Goal: Information Seeking & Learning: Learn about a topic

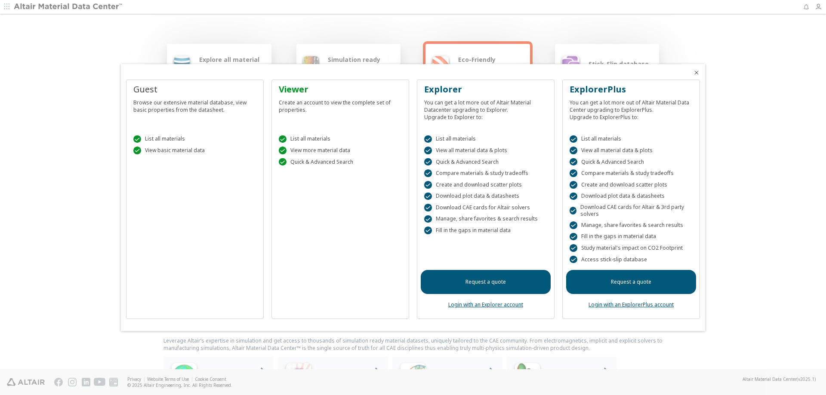
click at [632, 304] on link "Login with an ExplorerPlus account" at bounding box center [631, 304] width 85 height 7
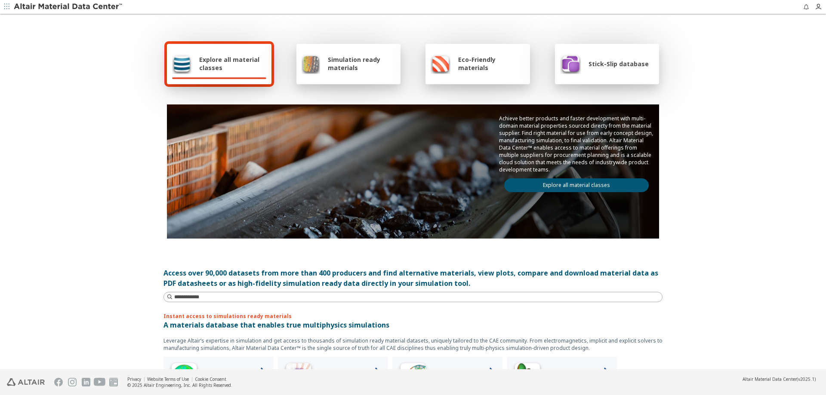
click at [352, 65] on span "Simulation ready materials" at bounding box center [362, 63] width 68 height 16
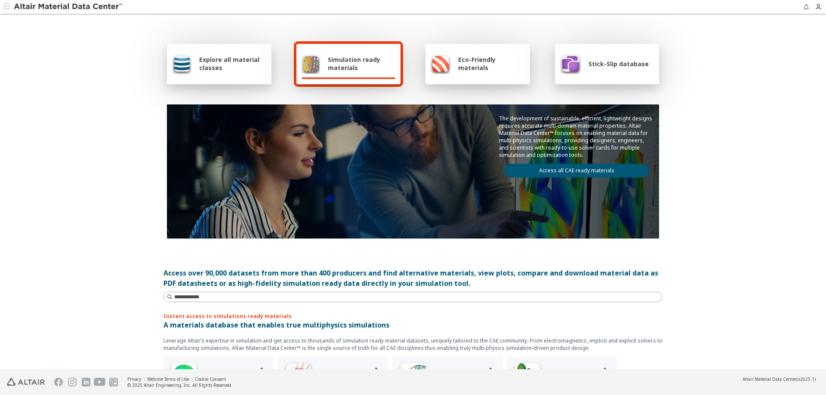
click at [338, 67] on span "Simulation ready materials" at bounding box center [362, 63] width 68 height 16
click at [556, 170] on link "Access all CAE ready materials" at bounding box center [576, 171] width 145 height 14
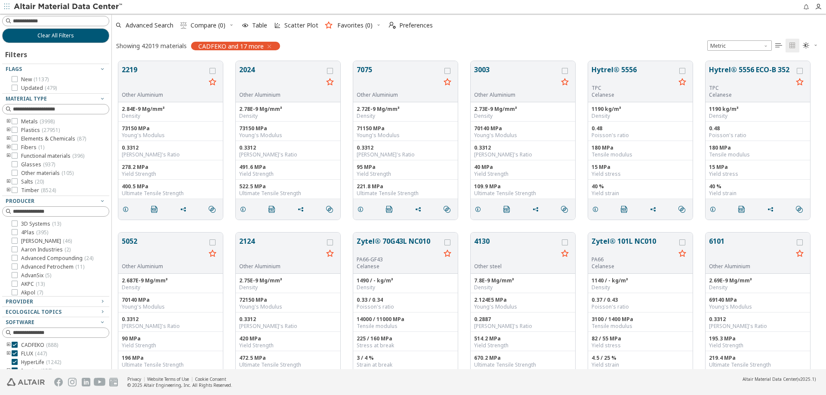
scroll to position [308, 708]
click at [16, 132] on icon at bounding box center [15, 130] width 6 height 6
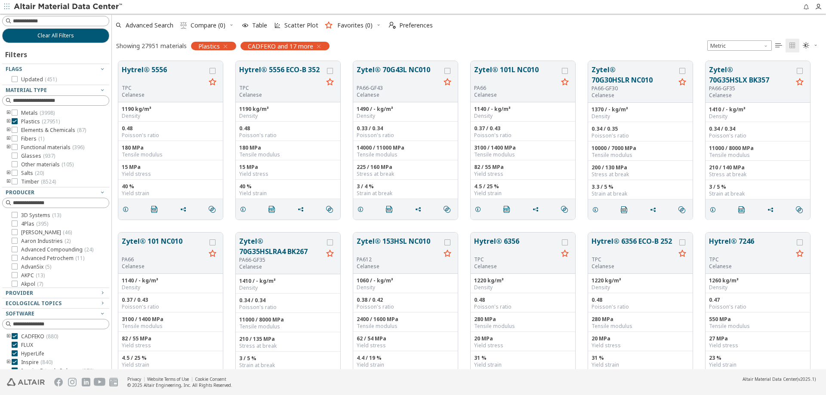
click at [316, 46] on icon "button" at bounding box center [318, 46] width 7 height 7
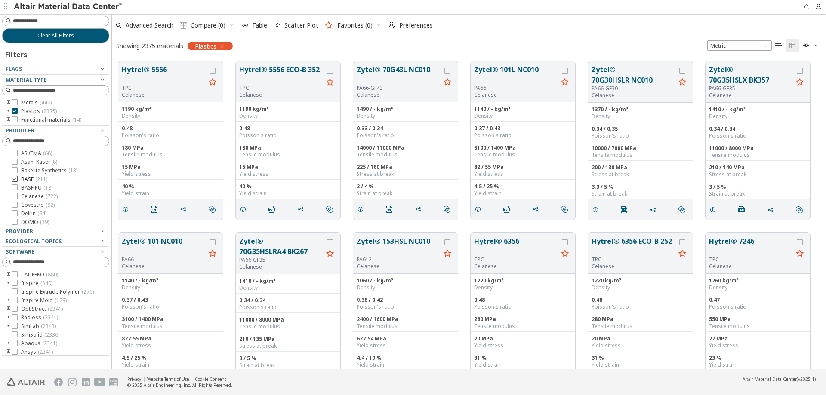
click at [14, 179] on icon at bounding box center [15, 179] width 6 height 6
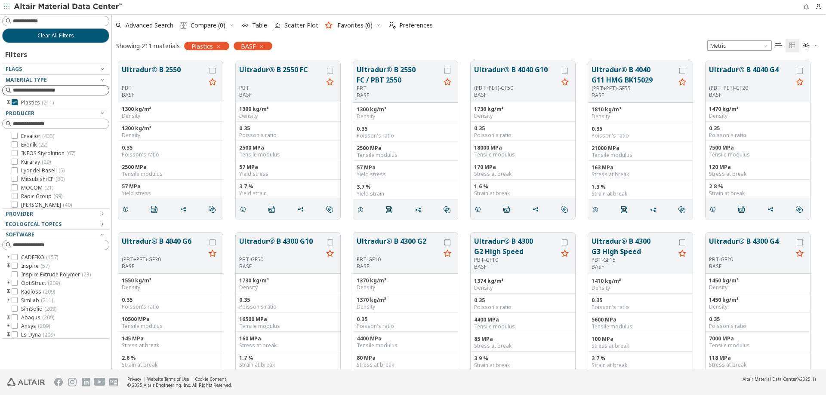
click at [59, 91] on input at bounding box center [61, 90] width 96 height 9
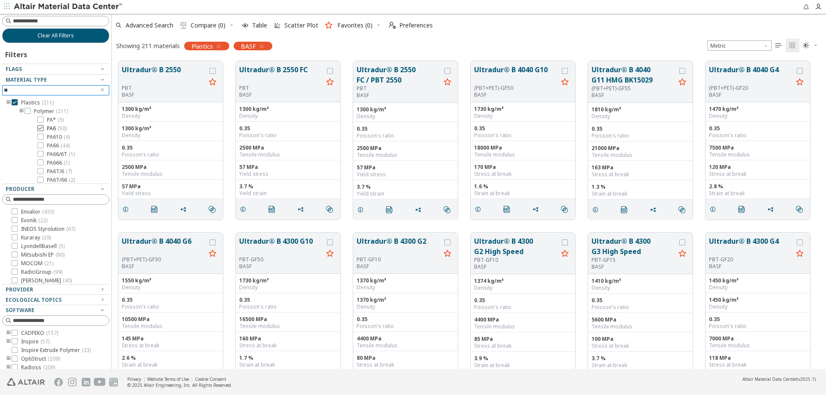
type input "**"
click at [42, 129] on icon at bounding box center [40, 128] width 6 height 6
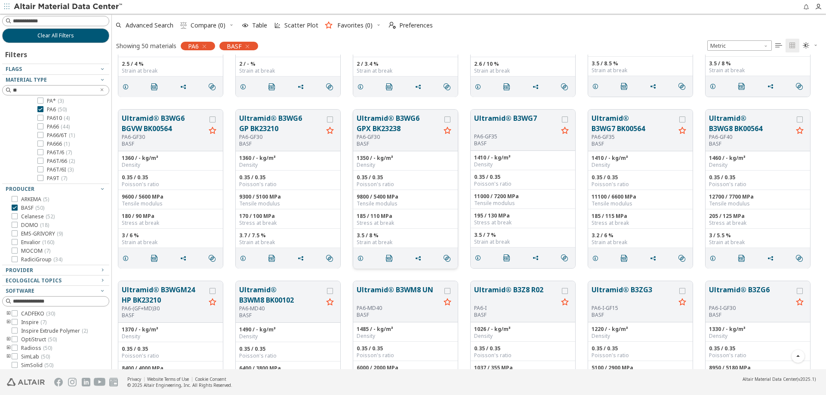
scroll to position [972, 0]
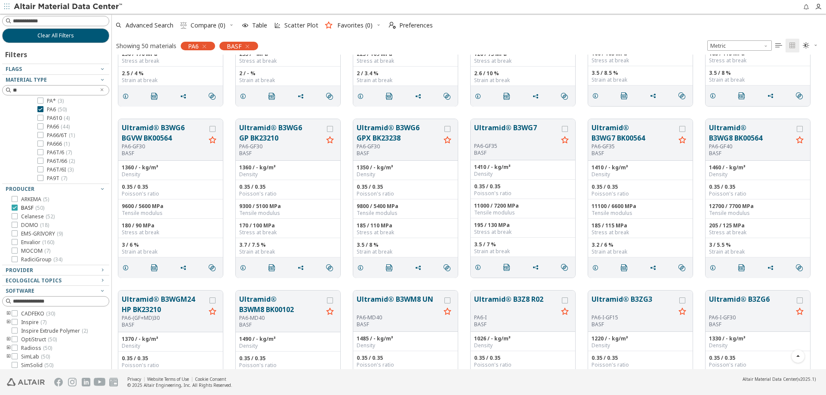
click at [14, 209] on icon at bounding box center [15, 208] width 6 height 6
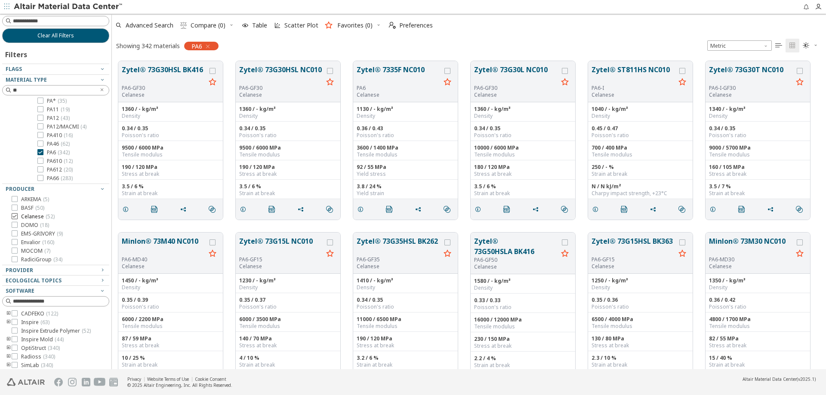
click at [15, 217] on icon at bounding box center [15, 216] width 6 height 6
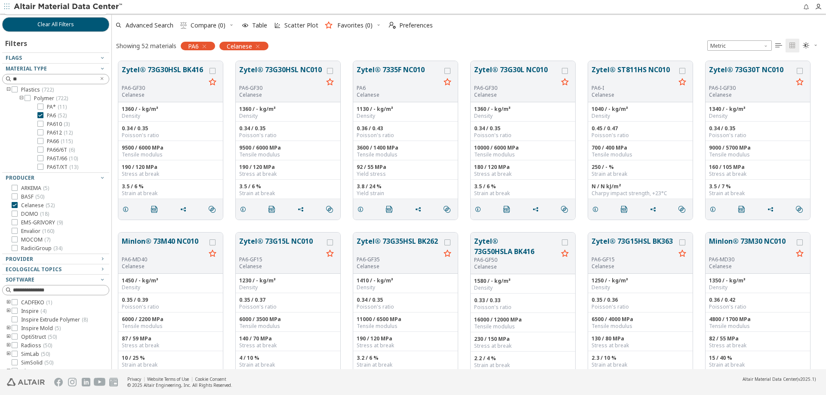
scroll to position [28, 0]
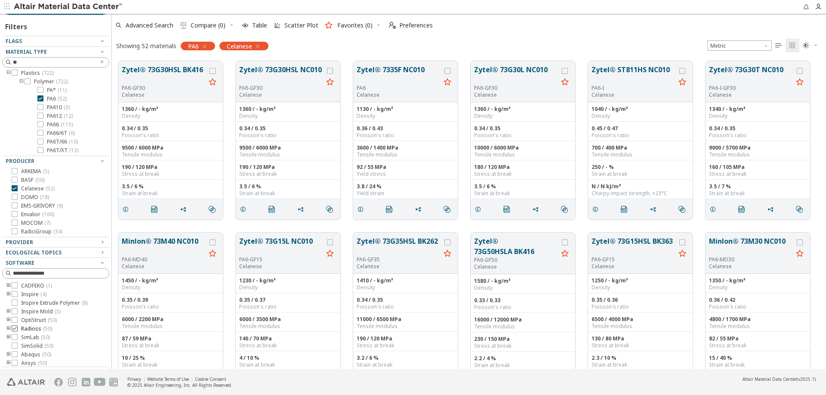
click at [17, 330] on div at bounding box center [15, 329] width 6 height 6
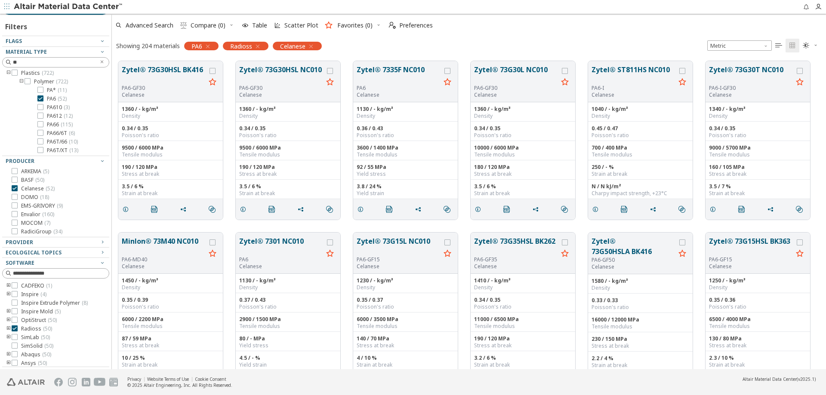
scroll to position [10, 0]
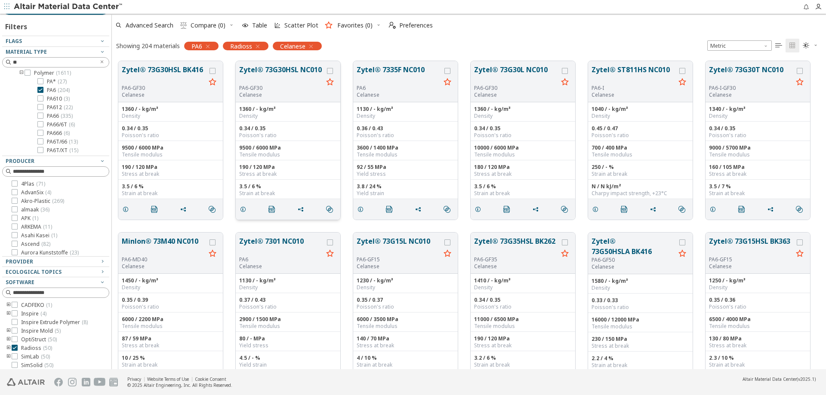
click at [274, 71] on button "Zytel® 73G30HSL NC010" at bounding box center [281, 75] width 84 height 20
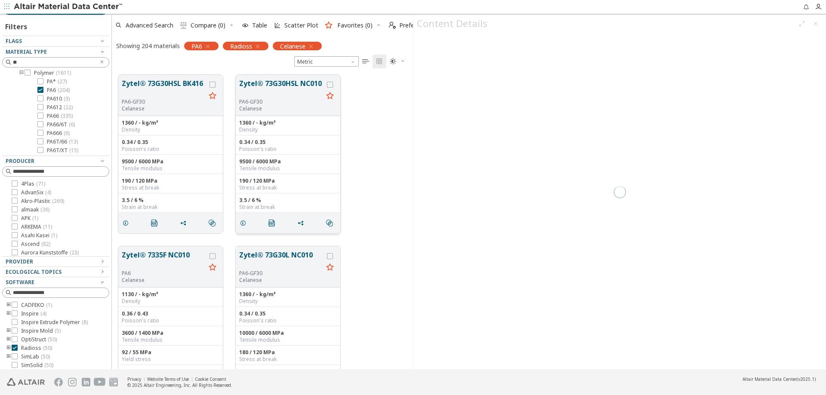
scroll to position [295, 295]
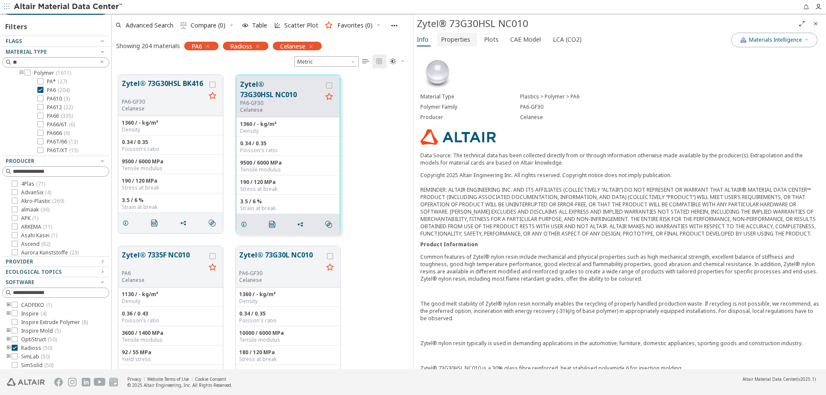
click at [462, 40] on span "Properties" at bounding box center [455, 40] width 29 height 14
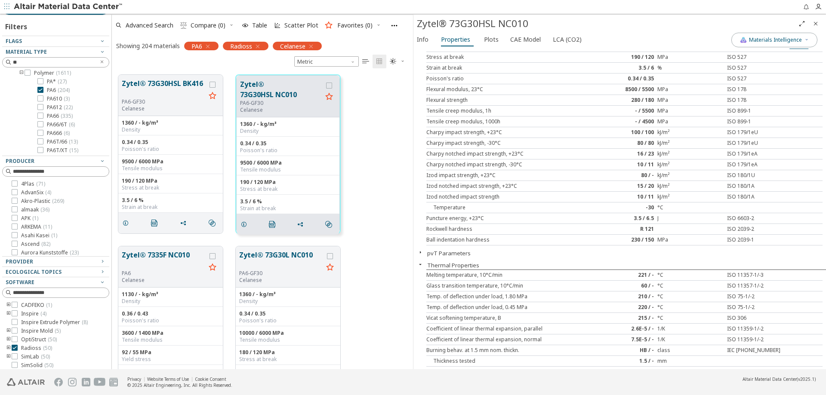
scroll to position [172, 0]
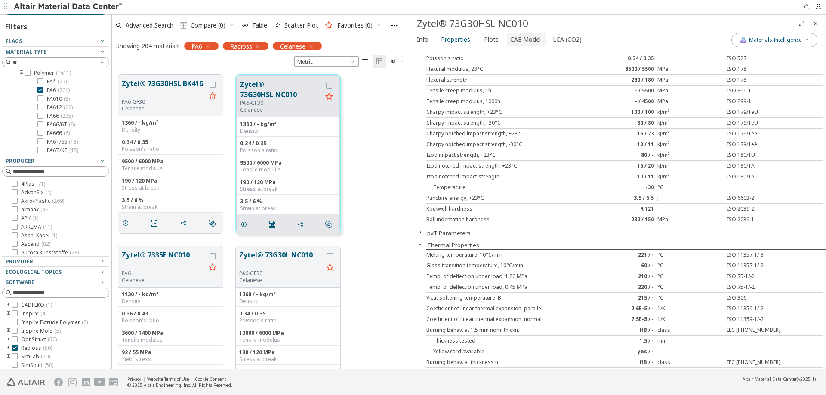
click at [522, 40] on span "CAE Model" at bounding box center [525, 40] width 31 height 14
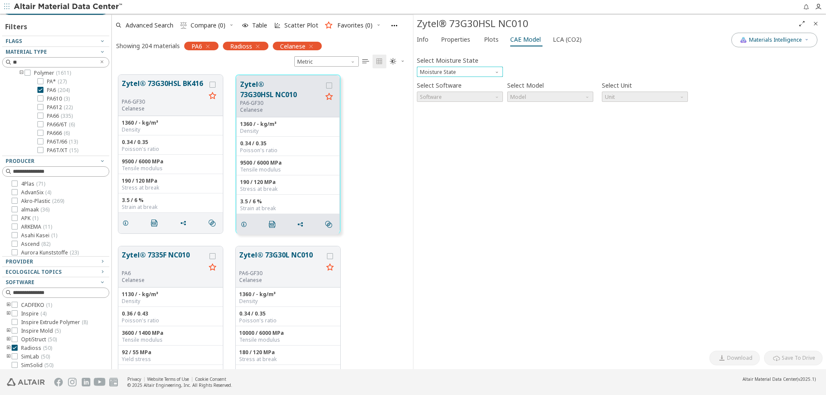
click at [497, 71] on span "Moisture State" at bounding box center [497, 70] width 7 height 7
click at [431, 90] on span "Conditioned" at bounding box center [436, 92] width 31 height 7
click at [587, 99] on span "Model" at bounding box center [588, 95] width 7 height 7
click at [521, 108] on span "Cadmould" at bounding box center [524, 107] width 26 height 7
click at [448, 113] on button "CAE Card Preview" at bounding box center [455, 115] width 49 height 8
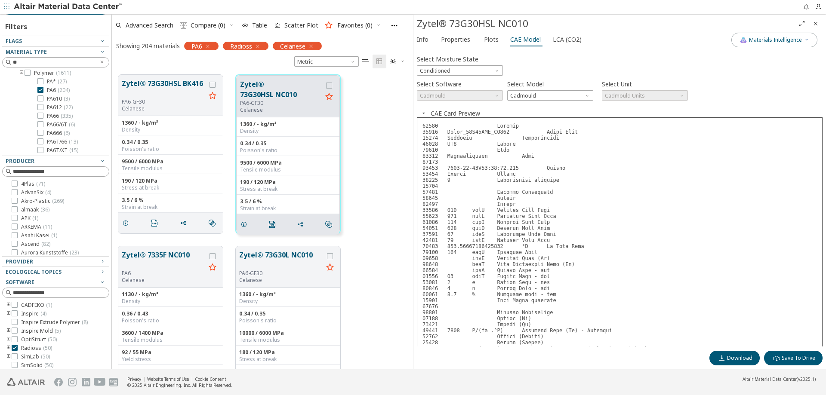
scroll to position [0, 0]
click at [562, 41] on span "LCA (CO2)" at bounding box center [567, 40] width 29 height 14
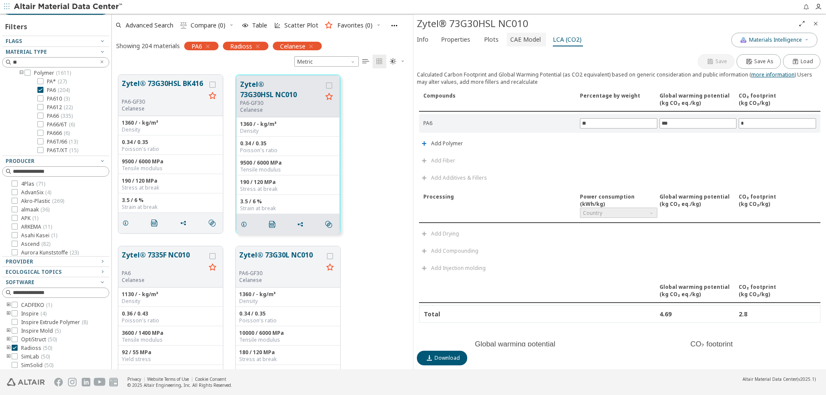
click at [528, 40] on span "CAE Model" at bounding box center [525, 40] width 31 height 14
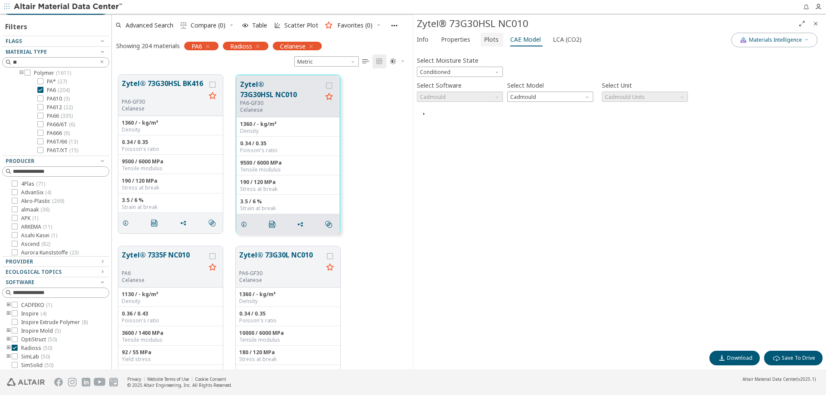
click at [491, 41] on span "Plots" at bounding box center [491, 40] width 15 height 14
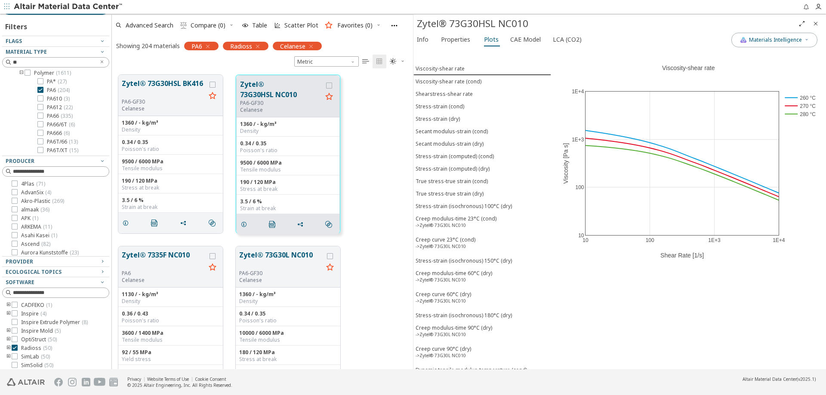
scroll to position [36, 0]
click at [12, 363] on icon at bounding box center [15, 364] width 6 height 6
click at [15, 311] on icon at bounding box center [15, 312] width 6 height 6
click at [278, 141] on div "0.34 / 0.35" at bounding box center [288, 143] width 96 height 7
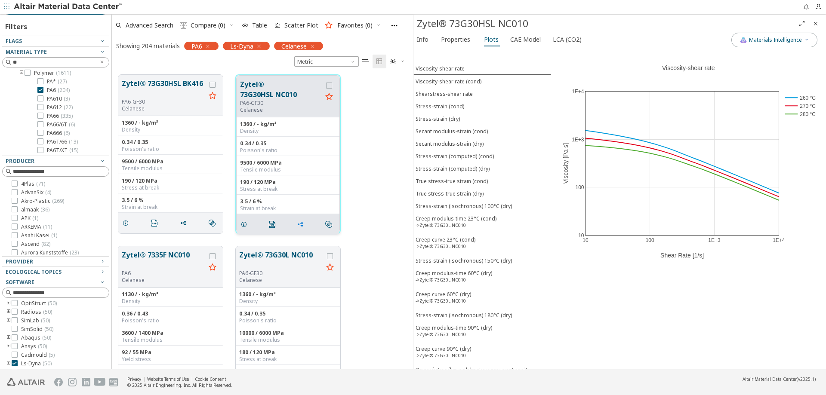
click at [299, 223] on icon "grid" at bounding box center [300, 224] width 7 height 7
click at [271, 225] on icon "" at bounding box center [272, 224] width 7 height 7
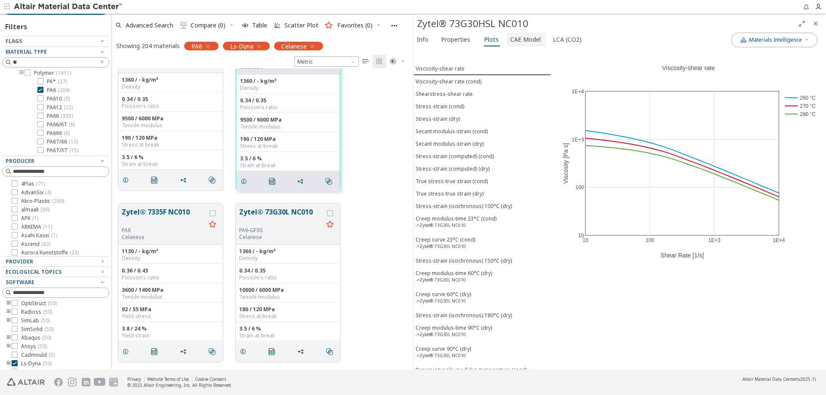
click at [514, 38] on span "CAE Model" at bounding box center [525, 40] width 31 height 14
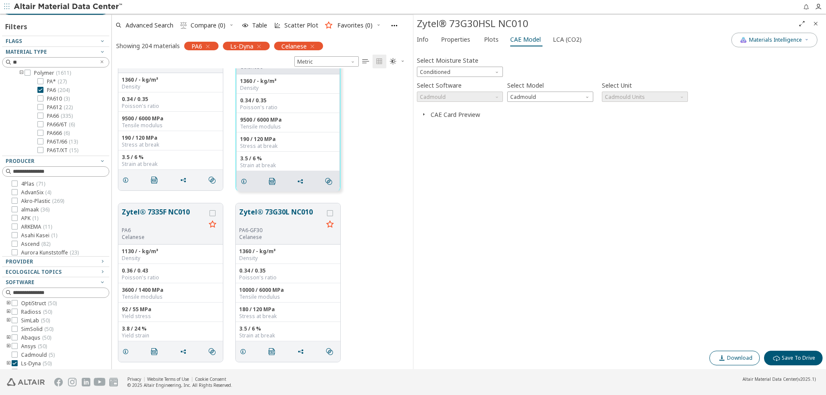
click at [734, 360] on span "Download" at bounding box center [739, 358] width 25 height 7
click at [422, 114] on icon "button" at bounding box center [423, 114] width 7 height 7
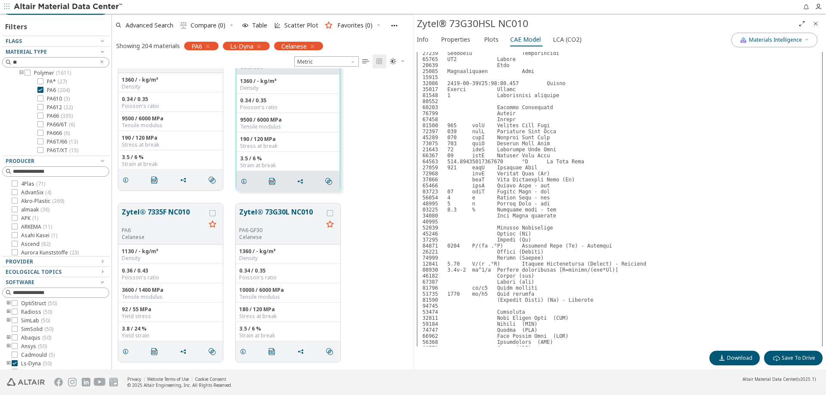
scroll to position [0, 0]
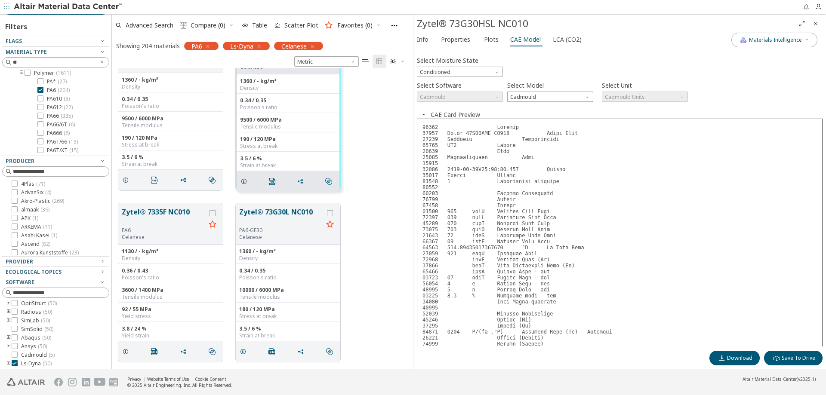
click at [586, 98] on span "Model" at bounding box center [588, 95] width 7 height 7
click at [496, 72] on span "Moisture State" at bounding box center [497, 70] width 7 height 7
click at [427, 80] on span "Dry" at bounding box center [425, 82] width 9 height 7
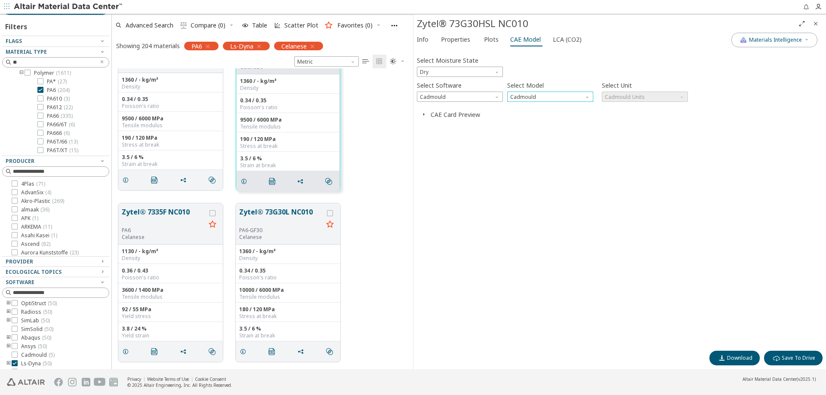
click at [587, 93] on span "Model" at bounding box center [588, 95] width 7 height 7
click at [457, 151] on div "Select Moisture State Dry Select Software Cadmould Select Model Cadmould Select…" at bounding box center [620, 199] width 406 height 295
click at [486, 40] on span "Plots" at bounding box center [491, 40] width 15 height 14
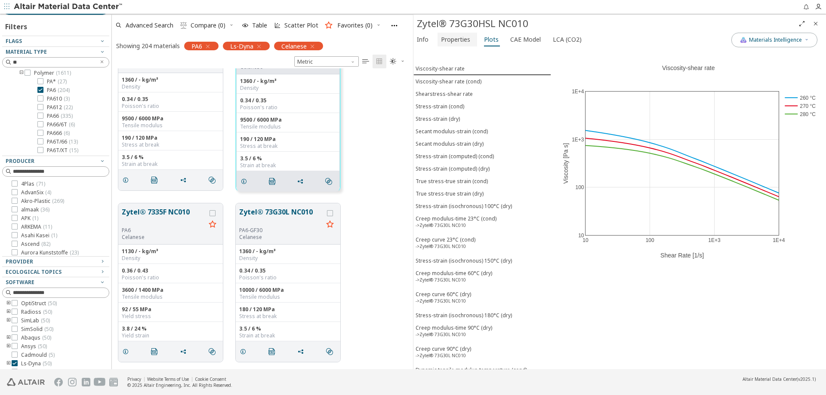
click at [454, 40] on span "Properties" at bounding box center [455, 40] width 29 height 14
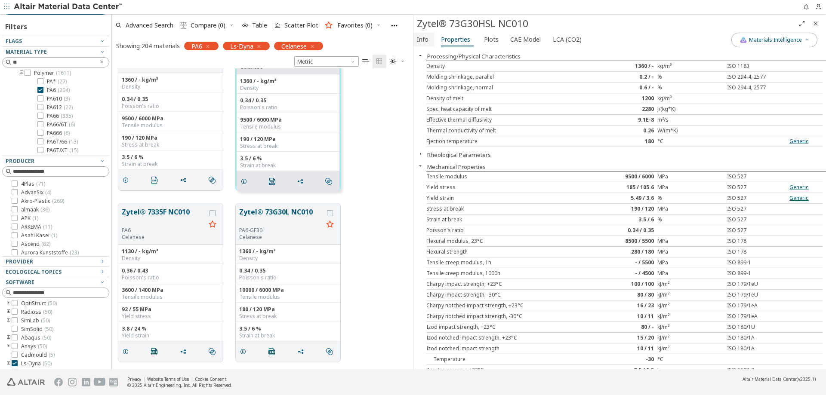
click at [423, 40] on span "Info" at bounding box center [423, 40] width 12 height 14
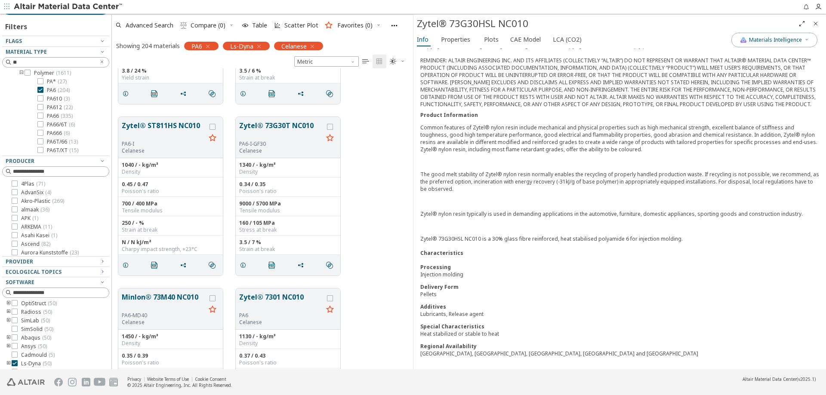
scroll to position [516, 0]
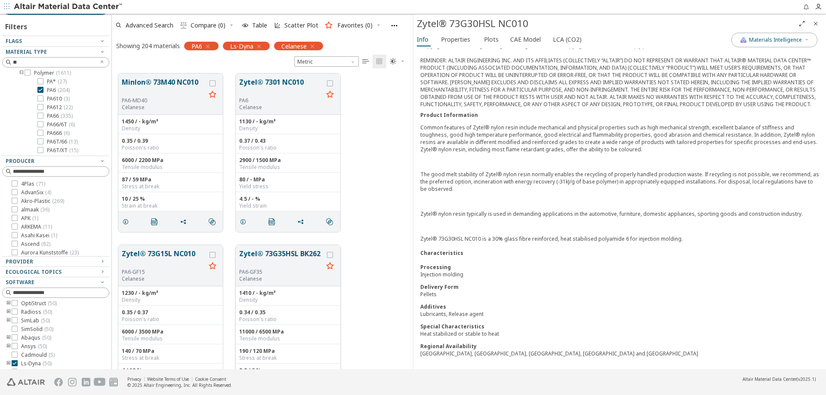
click at [281, 266] on button "Zytel® 73G35HSL BK262" at bounding box center [281, 259] width 84 height 20
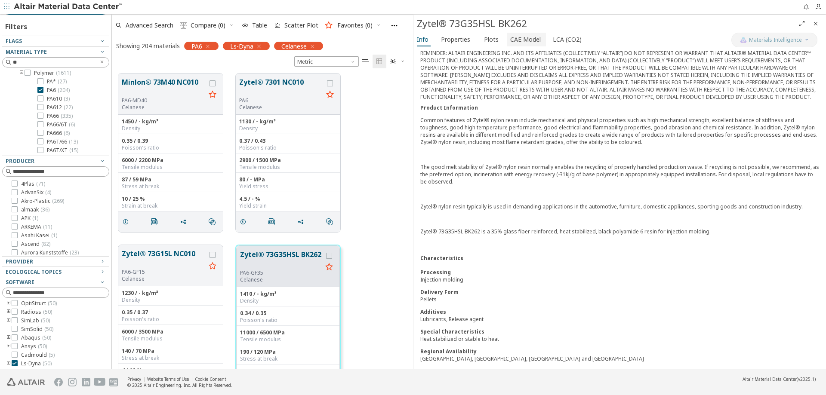
click at [533, 41] on span "CAE Model" at bounding box center [525, 40] width 31 height 14
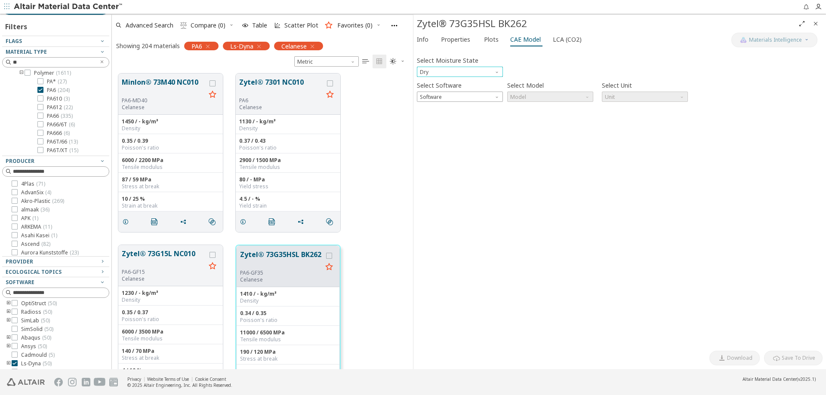
click at [496, 73] on span "Moisture State" at bounding box center [497, 70] width 7 height 7
click at [430, 91] on span "Conditioned" at bounding box center [436, 92] width 31 height 7
click at [497, 98] on span "Software" at bounding box center [497, 95] width 7 height 7
click at [499, 169] on div "Select Moisture State Conditioned Select Software Software Select Model Model S…" at bounding box center [620, 199] width 406 height 295
click at [331, 257] on icon "grid" at bounding box center [329, 256] width 6 height 6
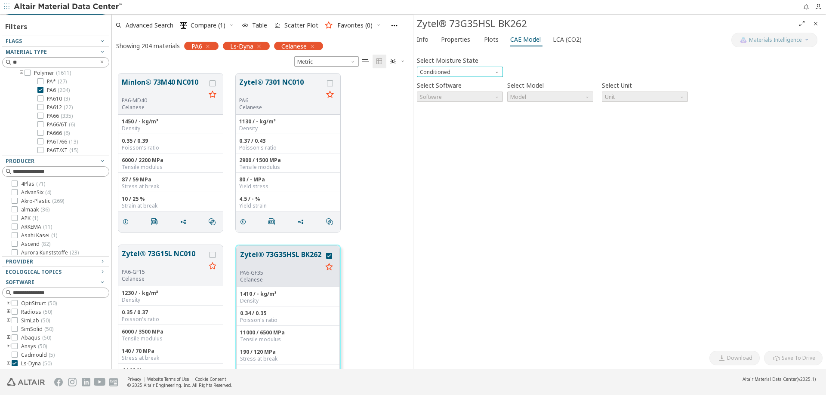
click at [497, 71] on span "Moisture State" at bounding box center [497, 70] width 7 height 7
click at [429, 83] on span "Dry" at bounding box center [425, 82] width 9 height 7
click at [496, 96] on span "Software" at bounding box center [497, 95] width 7 height 7
click at [432, 170] on span "Ls-Dyna" at bounding box center [431, 169] width 20 height 7
click at [586, 96] on span "Model" at bounding box center [588, 95] width 7 height 7
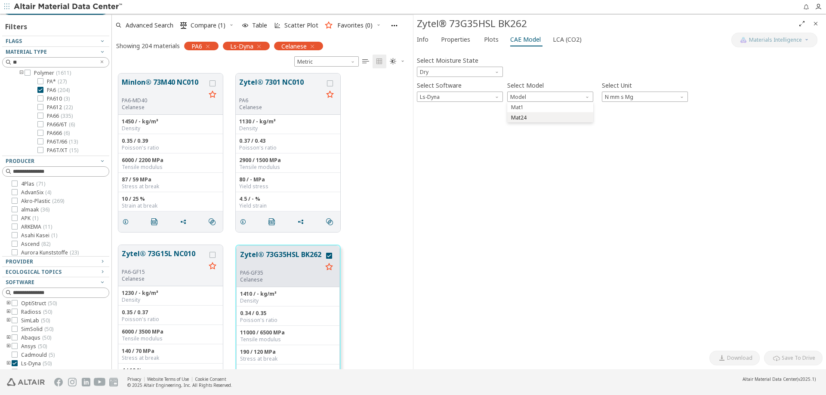
click at [521, 118] on span "Mat24" at bounding box center [518, 117] width 15 height 7
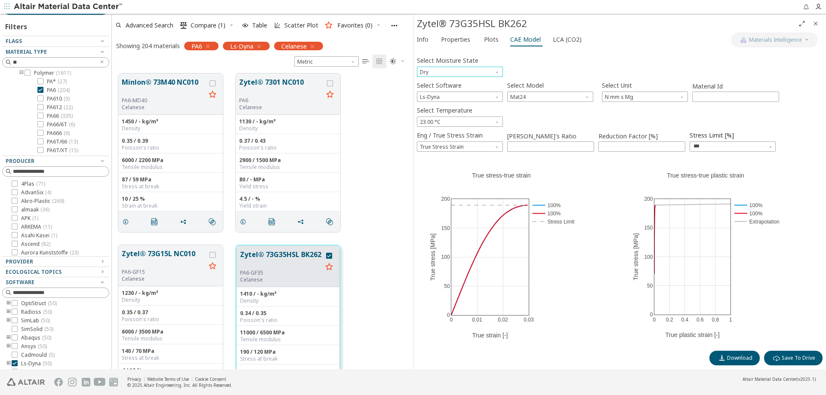
click at [497, 68] on span "Moisture State" at bounding box center [497, 70] width 7 height 7
click at [436, 95] on span "Conditioned" at bounding box center [436, 92] width 31 height 7
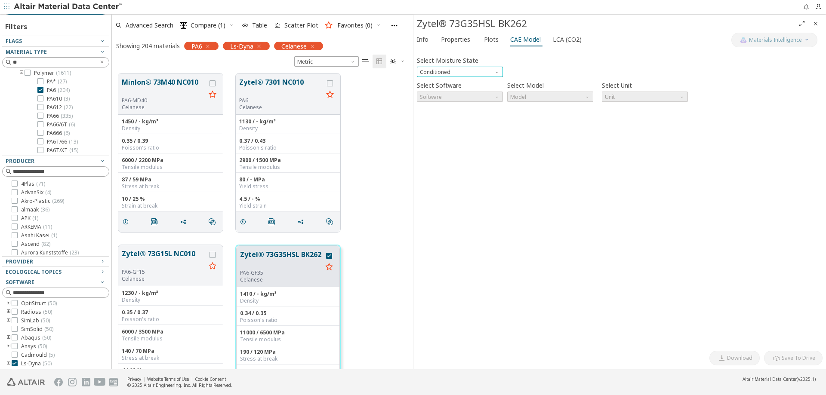
click at [496, 73] on span "Moisture State" at bounding box center [497, 70] width 7 height 7
click at [437, 83] on span "Dry" at bounding box center [459, 83] width 79 height 6
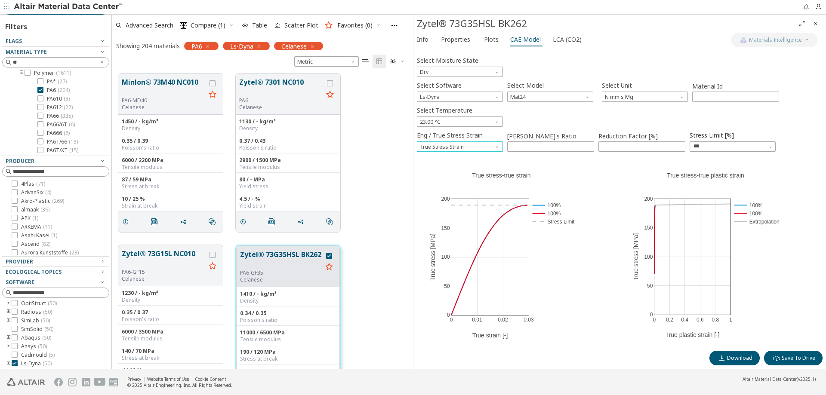
click at [494, 145] on span "Eng / True Stress Strain" at bounding box center [497, 145] width 7 height 7
click at [470, 155] on span "Engineer Stress Strain" at bounding box center [448, 157] width 54 height 7
click at [496, 146] on span "Eng / True Stress Strain" at bounding box center [497, 145] width 7 height 7
click at [450, 155] on span "Engineer Stress Strain" at bounding box center [448, 157] width 54 height 7
click at [498, 146] on span "Eng / True Stress Strain" at bounding box center [497, 145] width 7 height 7
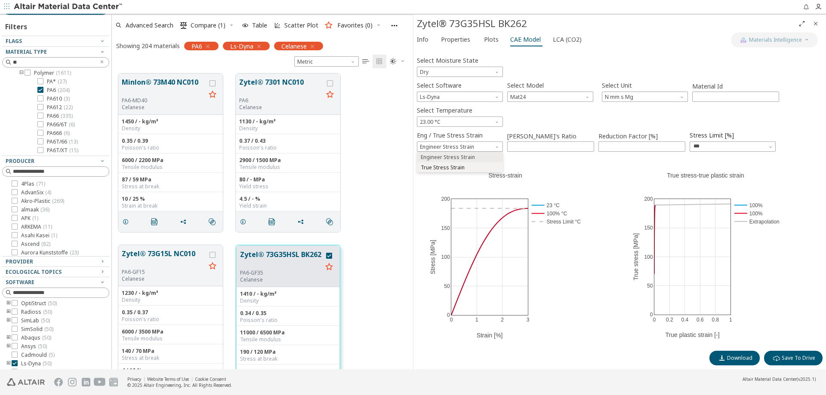
click at [444, 165] on span "True Stress Strain" at bounding box center [443, 167] width 44 height 7
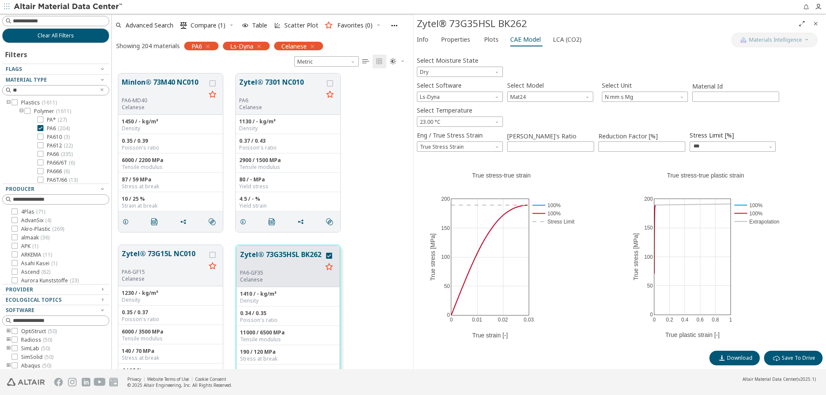
click at [20, 111] on icon "toogle group" at bounding box center [21, 111] width 6 height 7
click at [43, 129] on icon at bounding box center [40, 128] width 6 height 6
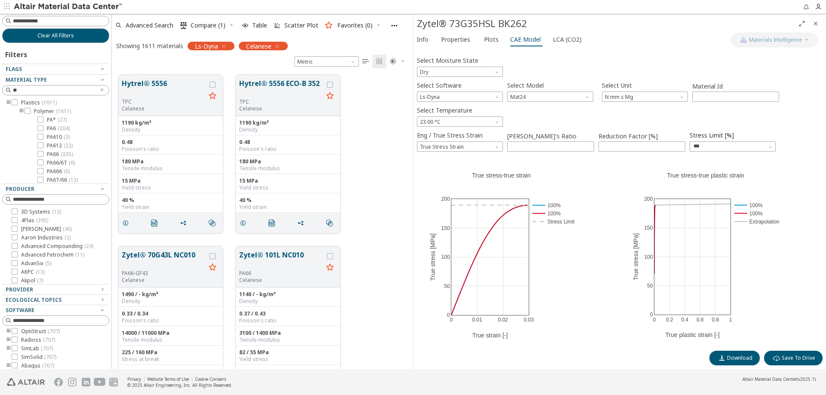
scroll to position [295, 295]
click at [99, 89] on icon "Clear text" at bounding box center [101, 89] width 5 height 5
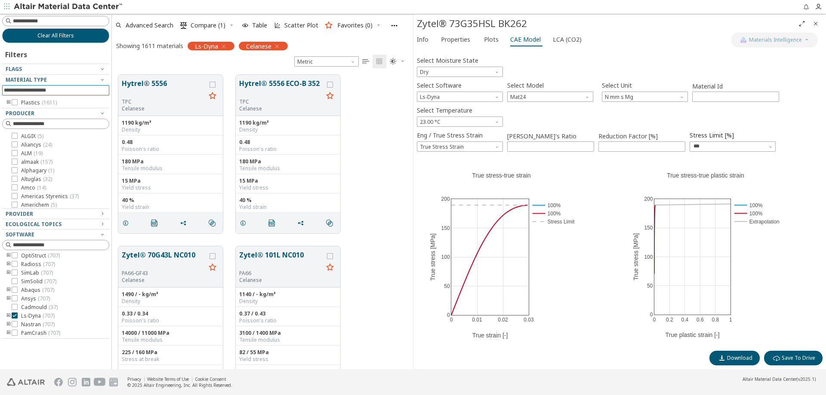
scroll to position [0, 0]
click at [102, 77] on icon "button" at bounding box center [102, 79] width 7 height 7
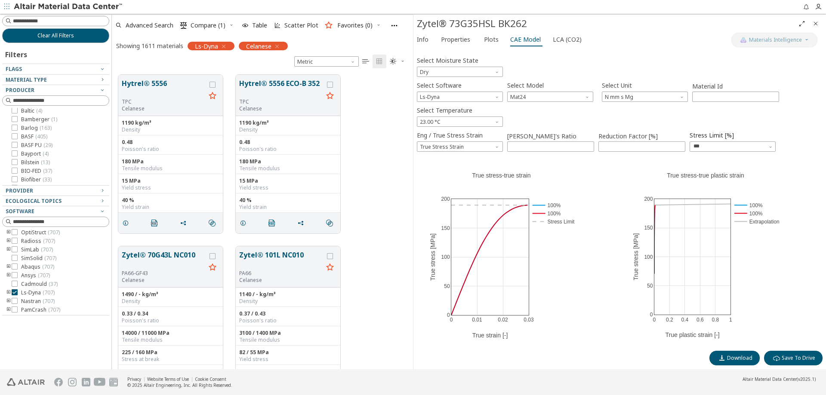
scroll to position [258, 0]
click at [102, 88] on icon "button" at bounding box center [102, 89] width 7 height 7
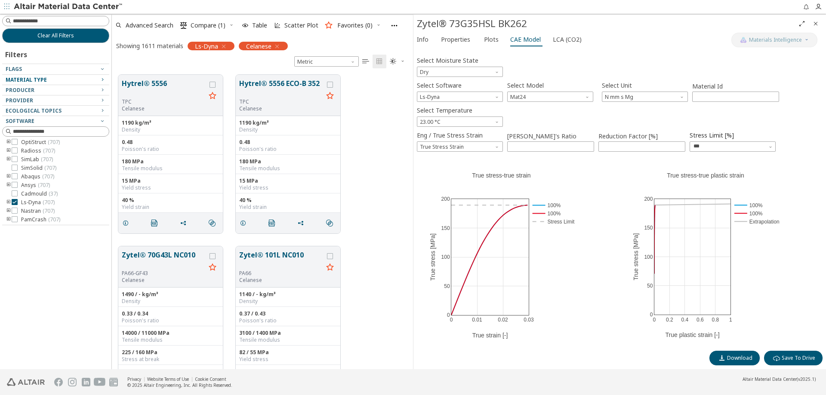
click at [101, 81] on icon "button" at bounding box center [102, 79] width 7 height 7
click at [15, 225] on icon at bounding box center [15, 225] width 6 height 6
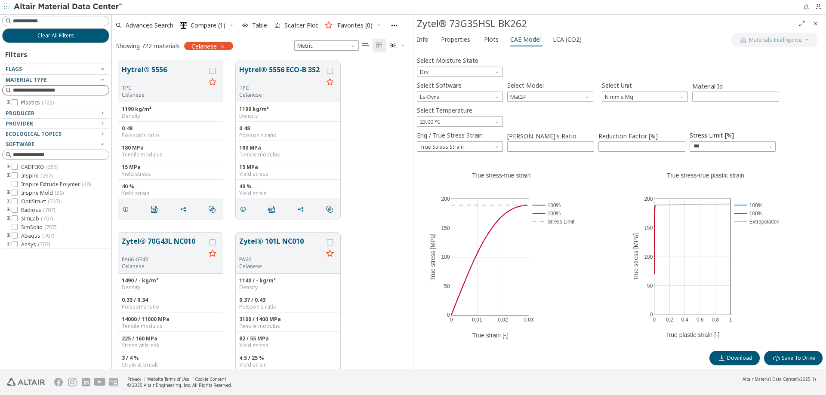
click at [9, 102] on icon "toogle group" at bounding box center [9, 102] width 6 height 7
click at [10, 102] on icon "toogle group" at bounding box center [9, 102] width 6 height 7
click at [102, 67] on icon "button" at bounding box center [102, 68] width 7 height 7
click at [102, 80] on icon "button" at bounding box center [102, 79] width 7 height 7
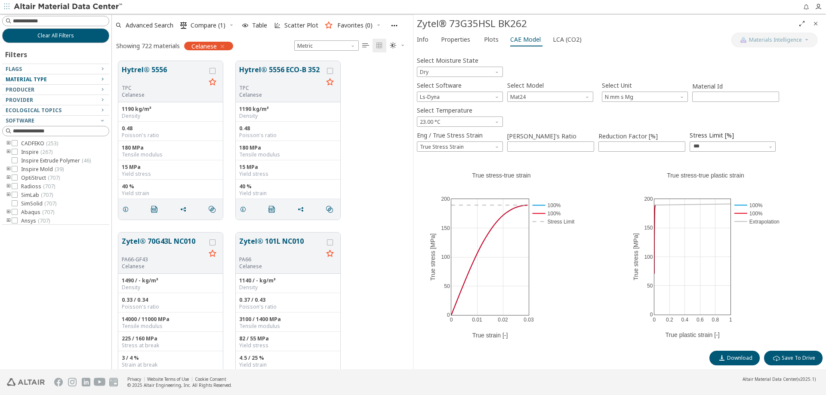
click at [102, 80] on icon "button" at bounding box center [102, 79] width 7 height 7
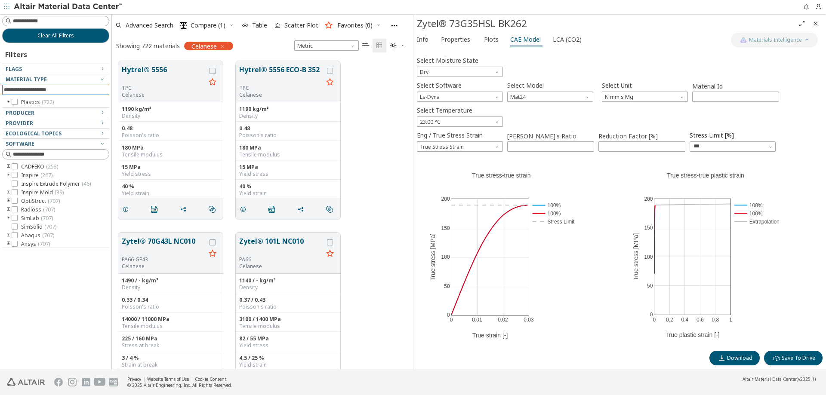
click at [68, 87] on input at bounding box center [56, 89] width 105 height 9
type input "*"
type input "*****"
click at [54, 38] on span "Clear All Filters" at bounding box center [55, 35] width 37 height 7
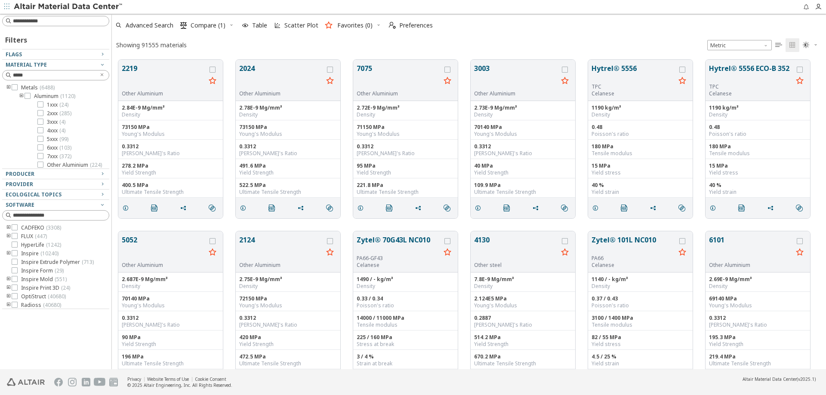
click at [39, 156] on icon at bounding box center [40, 156] width 6 height 6
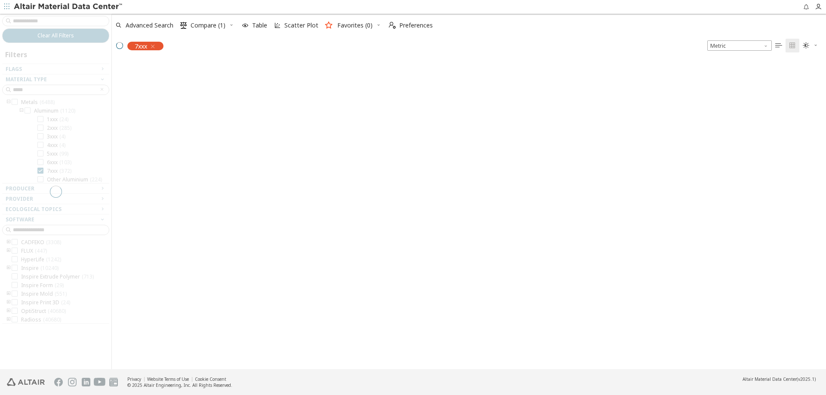
scroll to position [308, 708]
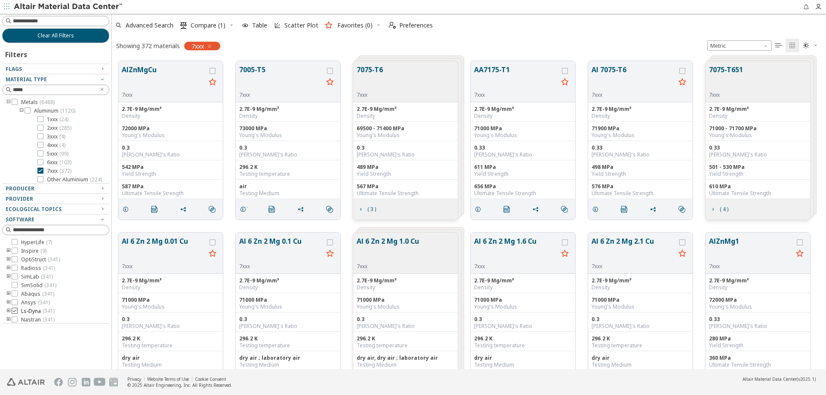
click at [14, 311] on icon at bounding box center [15, 311] width 6 height 6
click at [567, 71] on icon "grid" at bounding box center [565, 71] width 6 height 6
click at [510, 117] on div "Density" at bounding box center [523, 116] width 98 height 7
click at [495, 68] on button "AA7175-T1" at bounding box center [516, 78] width 84 height 27
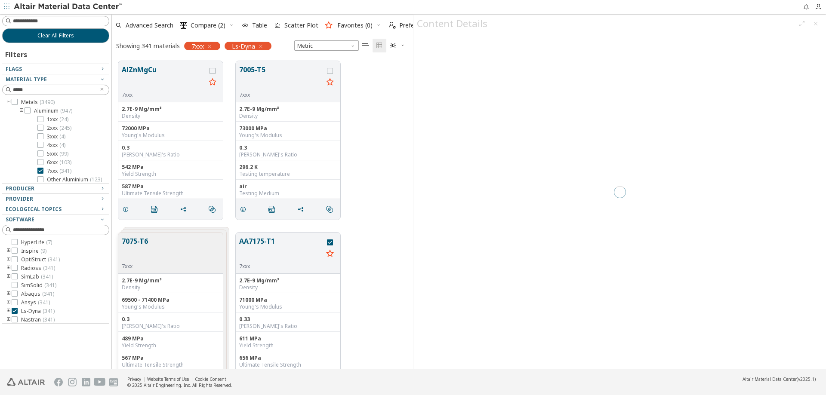
scroll to position [308, 295]
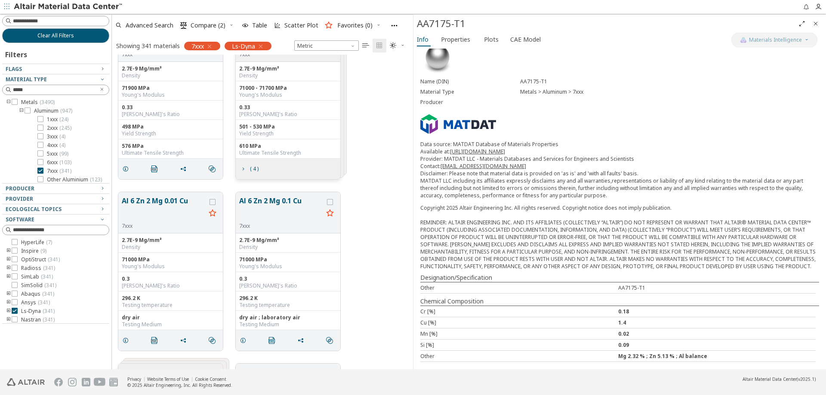
scroll to position [387, 0]
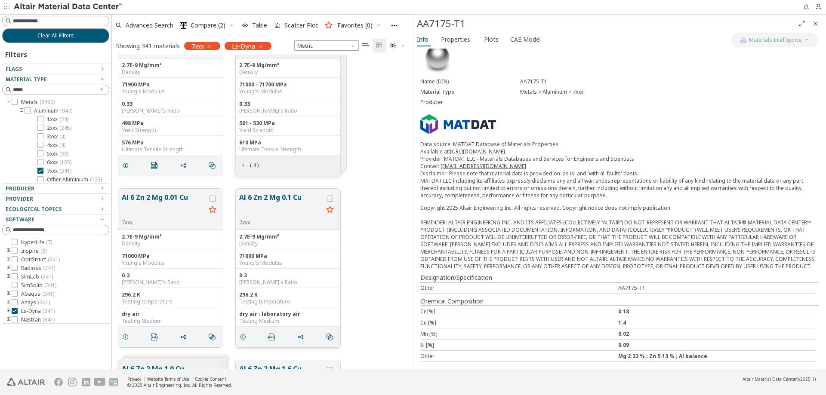
click at [289, 201] on button "Al 6 Zn 2 Mg 0.1 Cu" at bounding box center [281, 205] width 84 height 27
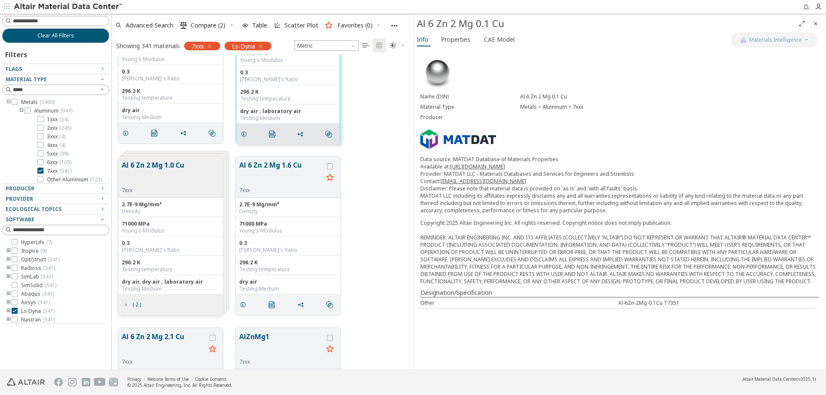
scroll to position [602, 0]
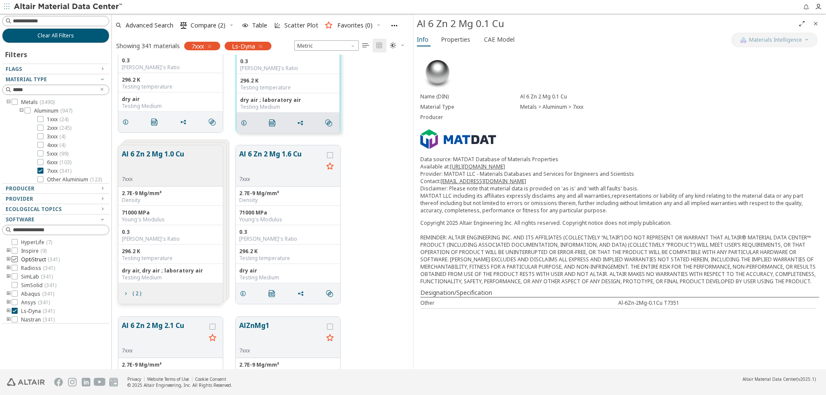
click at [14, 259] on icon at bounding box center [15, 259] width 6 height 6
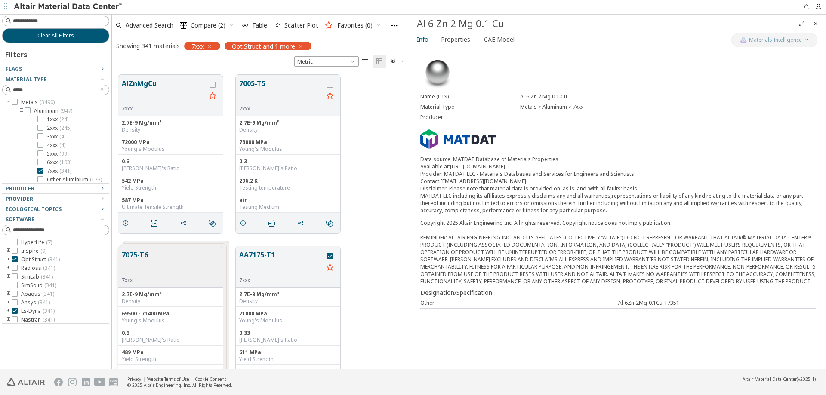
scroll to position [295, 295]
click at [277, 140] on div "73000 MPa" at bounding box center [288, 142] width 98 height 7
click at [258, 86] on button "7005-T5" at bounding box center [281, 91] width 84 height 27
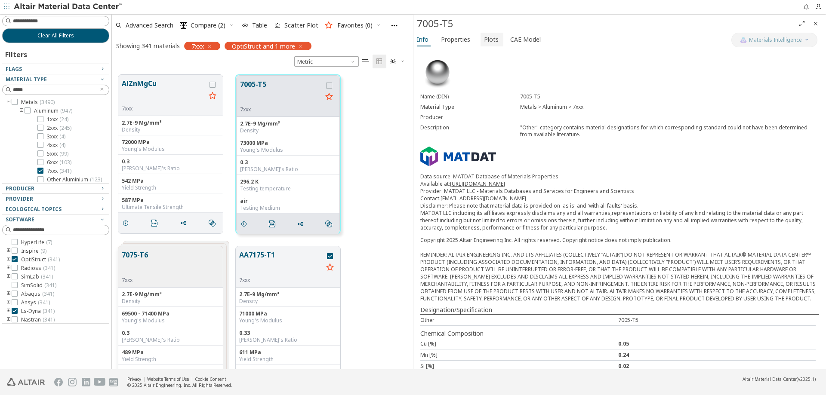
click at [484, 42] on span "Plots" at bounding box center [491, 40] width 15 height 14
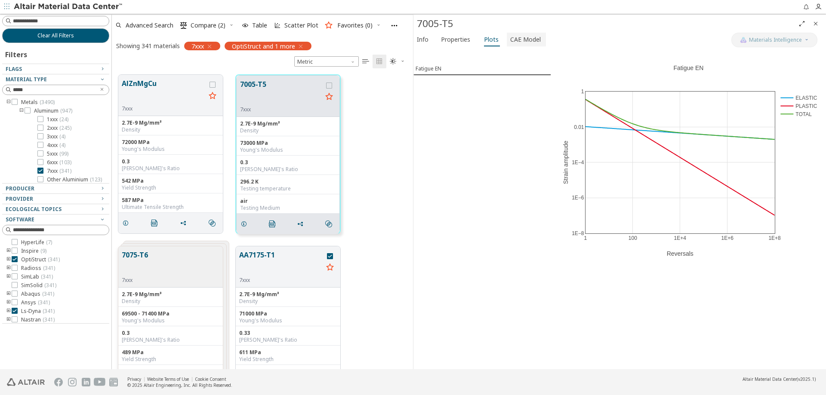
click at [510, 37] on span "CAE Model" at bounding box center [525, 40] width 31 height 14
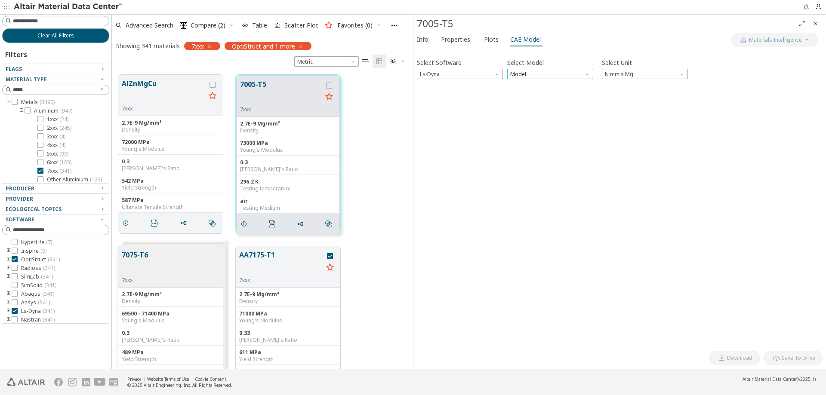
click at [553, 74] on span "Model" at bounding box center [550, 74] width 86 height 10
click at [526, 86] on span "Mat1" at bounding box center [550, 85] width 79 height 6
click at [422, 93] on icon "button" at bounding box center [423, 91] width 7 height 7
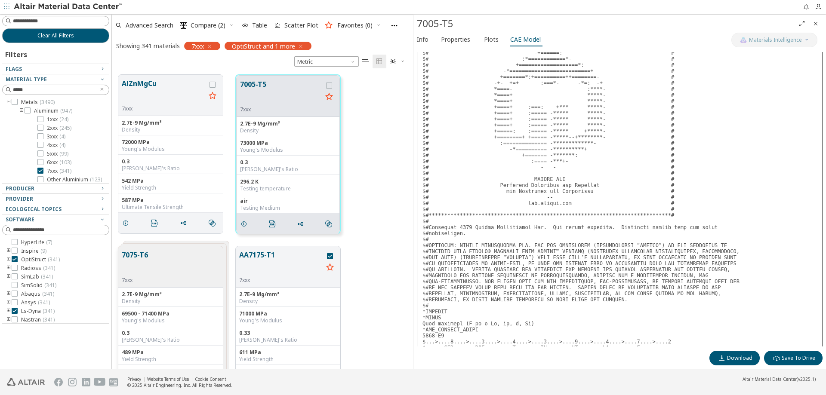
scroll to position [200, 0]
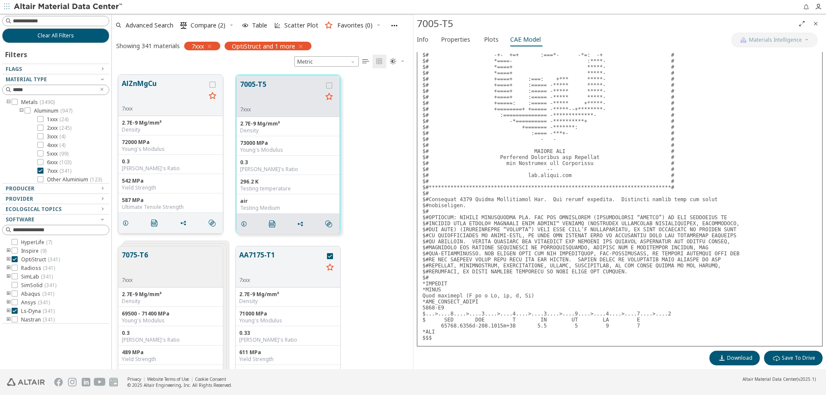
click at [155, 153] on div "72000 MPa Young's Modulus" at bounding box center [170, 145] width 105 height 19
click at [179, 317] on div "69500 - 71400 MPa" at bounding box center [171, 314] width 98 height 7
click at [139, 255] on button "7075-T6" at bounding box center [135, 263] width 26 height 27
click at [330, 88] on div "grid" at bounding box center [329, 86] width 6 height 6
click at [327, 87] on icon "grid" at bounding box center [329, 86] width 6 height 6
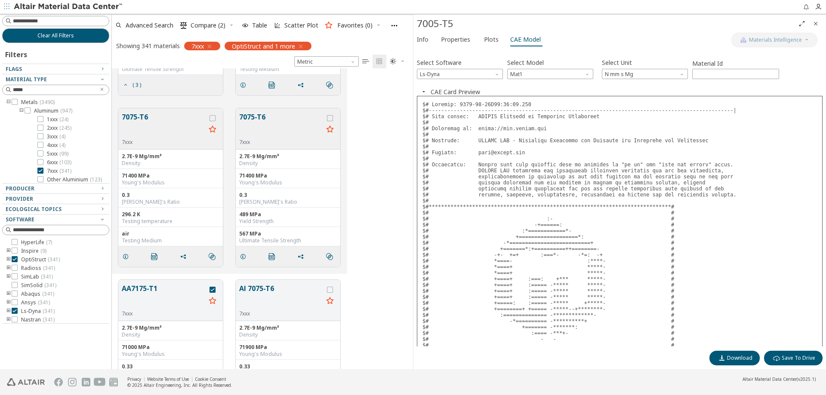
scroll to position [301, 0]
